Goal: Task Accomplishment & Management: Manage account settings

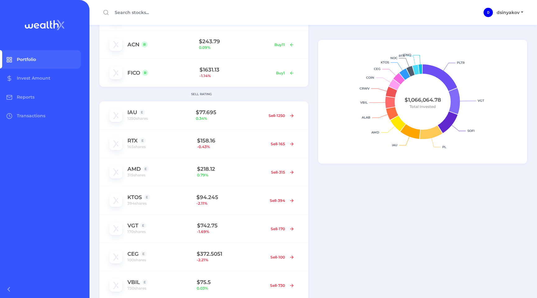
scroll to position [76, 0]
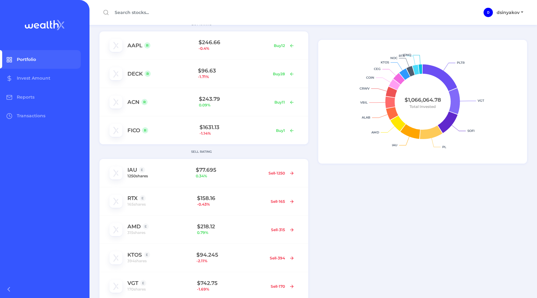
click at [142, 176] on span "1250 shares" at bounding box center [137, 176] width 21 height 6
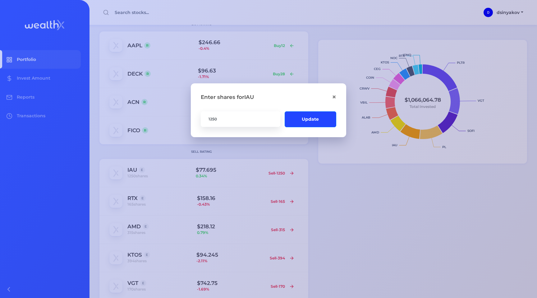
click at [223, 121] on input "1250" at bounding box center [241, 119] width 80 height 16
type input "1275"
click at [306, 121] on button "Update" at bounding box center [311, 119] width 52 height 16
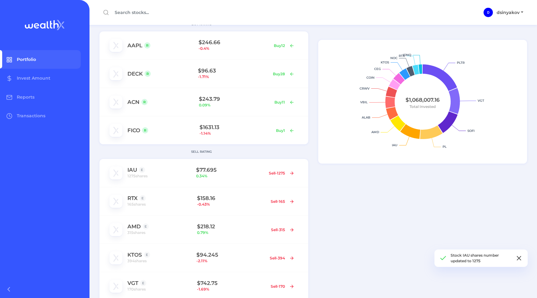
click at [520, 258] on icon at bounding box center [518, 257] width 7 height 7
